Goal: Information Seeking & Learning: Find specific page/section

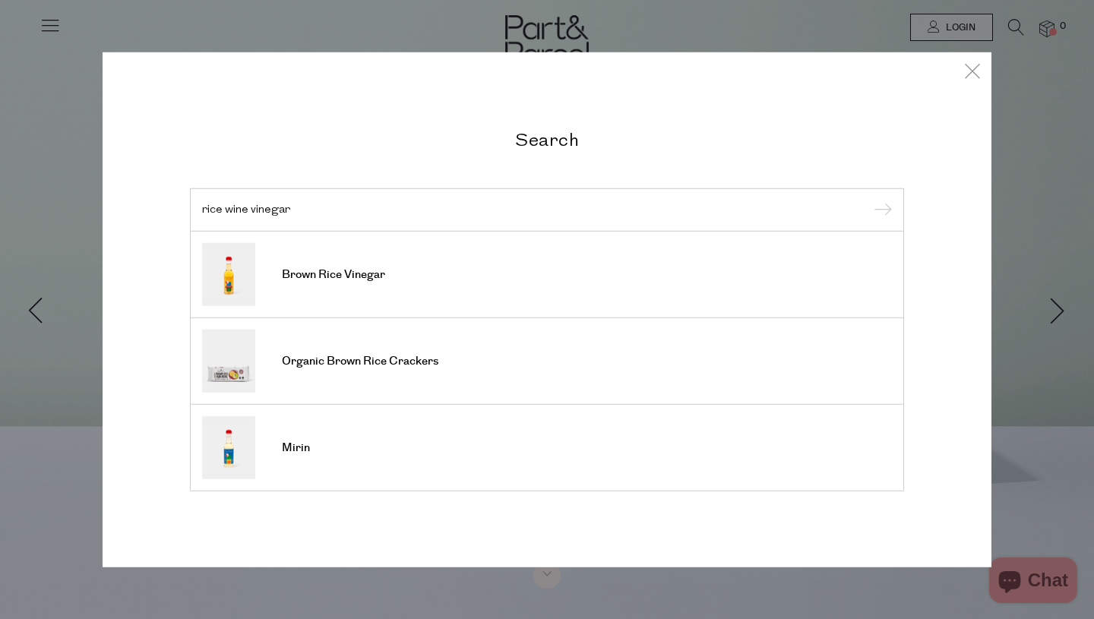
type input "rice wine vinegar"
click at [869, 199] on input "submit" at bounding box center [880, 210] width 23 height 23
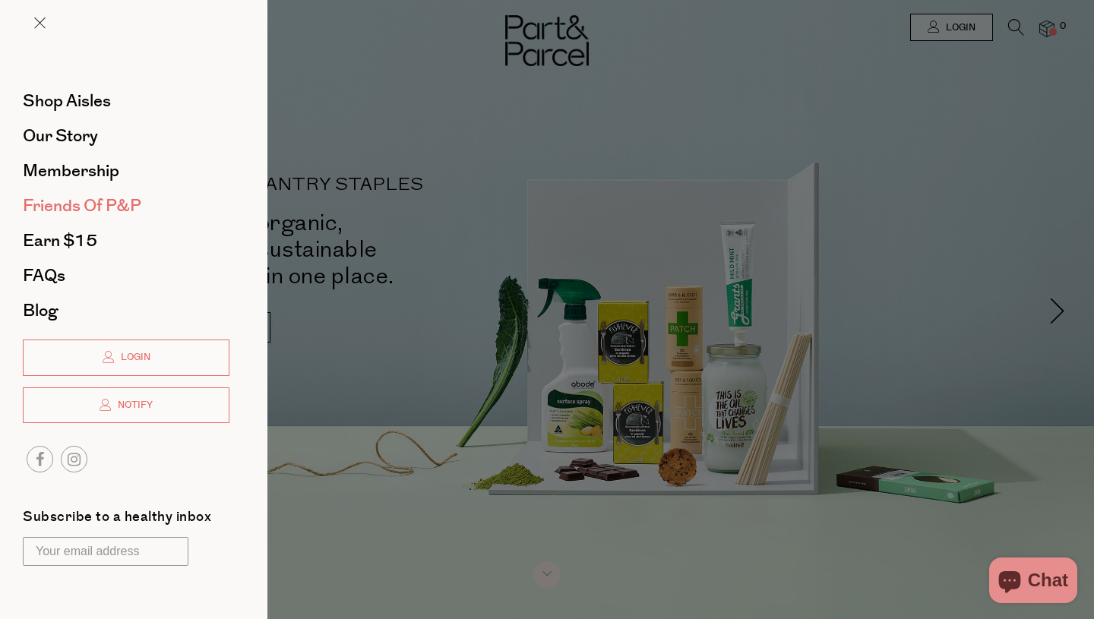
click at [59, 198] on span "Friends of P&P" at bounding box center [82, 206] width 119 height 24
